Goal: Find specific page/section: Find specific page/section

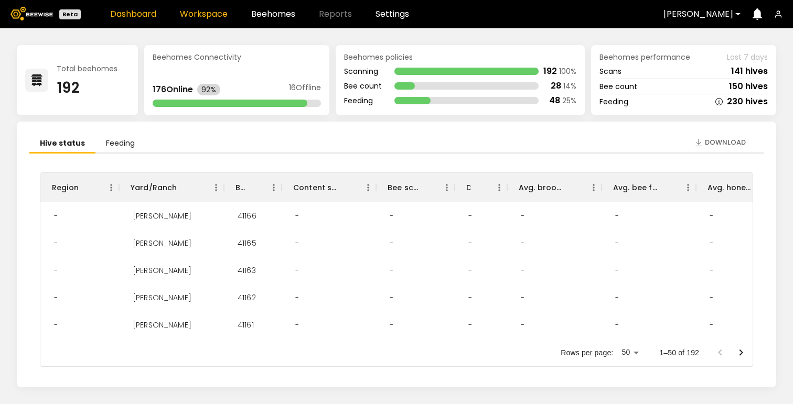
click at [205, 16] on link "Workspace" at bounding box center [204, 14] width 48 height 8
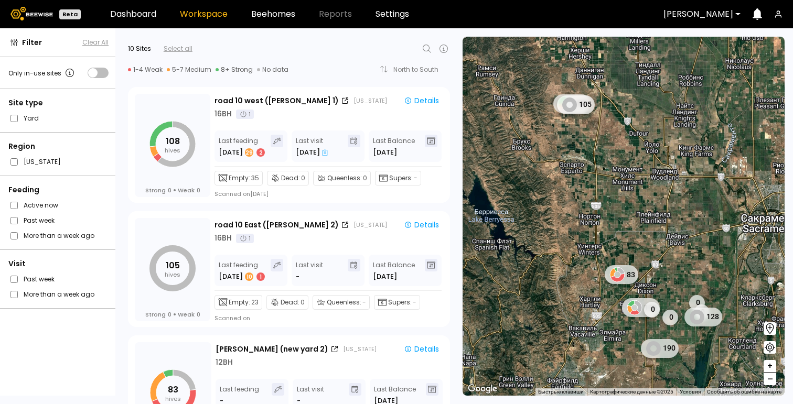
click at [424, 47] on icon at bounding box center [426, 48] width 13 height 13
type input "*"
type input "***"
click at [220, 74] on div "Fry ([PERSON_NAME] 8)" at bounding box center [316, 76] width 215 height 6
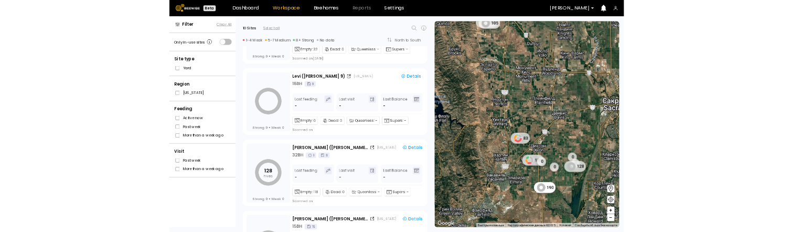
scroll to position [927, 0]
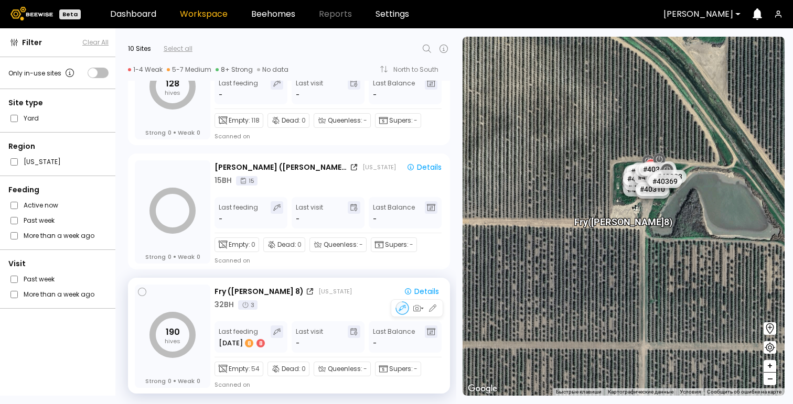
drag, startPoint x: 244, startPoint y: 294, endPoint x: 338, endPoint y: 306, distance: 94.2
click at [338, 306] on div "Fry ([PERSON_NAME] 8) [US_STATE] Details 32 BH 3" at bounding box center [328, 298] width 229 height 25
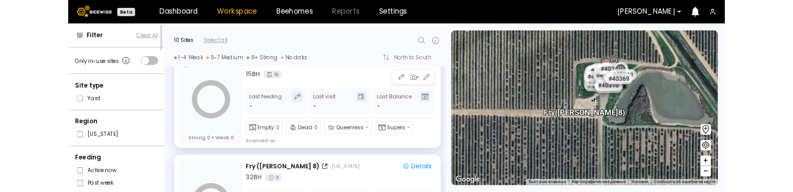
scroll to position [1100, 0]
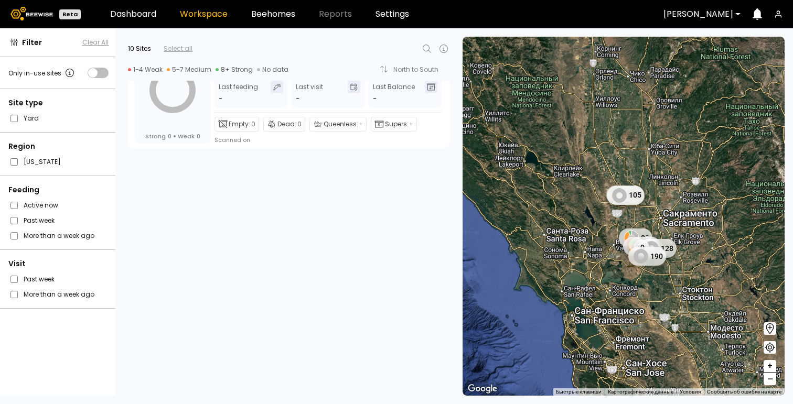
scroll to position [927, 0]
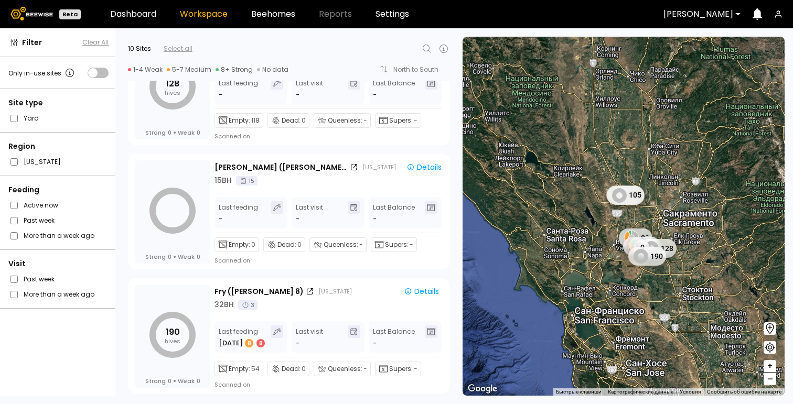
click at [475, 11] on header "Beta Dashboard Workspace Beehomes Reports Settings Dixon" at bounding box center [396, 14] width 793 height 28
